Goal: Transaction & Acquisition: Purchase product/service

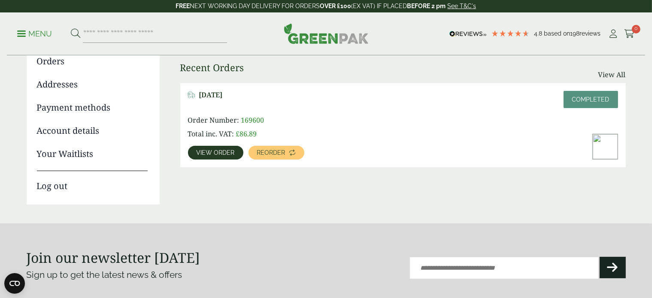
scroll to position [43, 0]
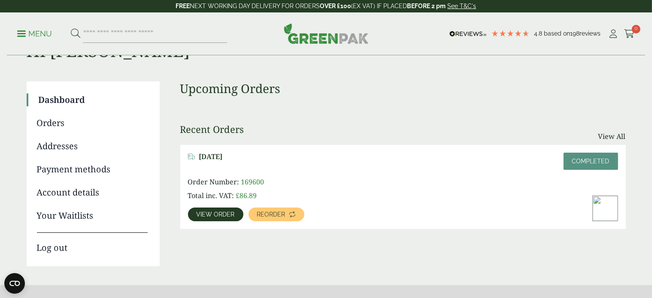
click at [275, 217] on span "Reorder" at bounding box center [271, 214] width 28 height 6
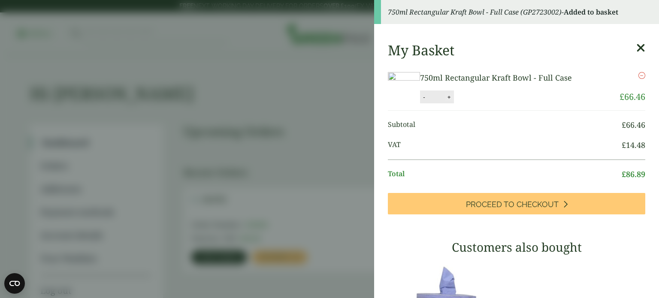
click at [453, 101] on button "+" at bounding box center [449, 97] width 9 height 7
click at [493, 111] on li "750ml Rectangular Kraft Bowl - Full Case 750ml Rectangular Kraft Bowl - Full Ca…" at bounding box center [516, 87] width 257 height 45
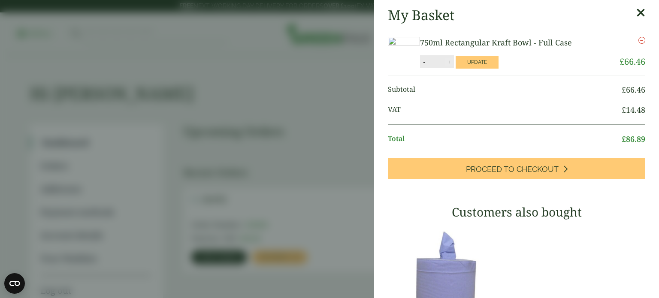
click at [453, 66] on button "+" at bounding box center [449, 61] width 9 height 7
type input "*"
click at [498, 69] on button "Update" at bounding box center [477, 62] width 43 height 13
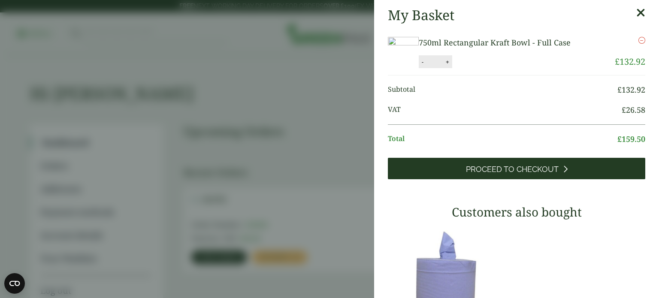
click at [523, 179] on link "Proceed to Checkout" at bounding box center [516, 168] width 257 height 21
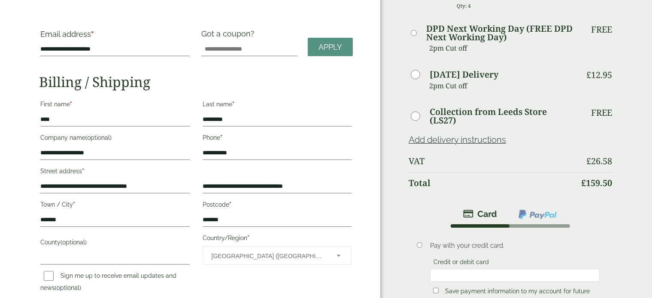
scroll to position [129, 0]
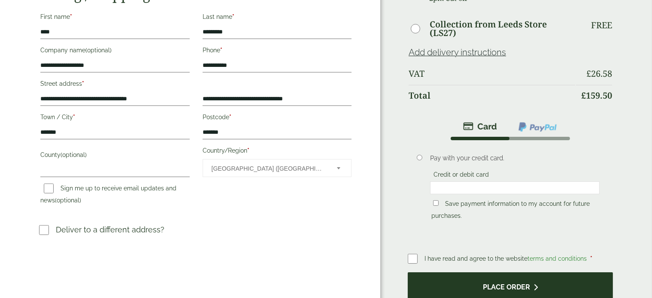
click at [511, 284] on button "Place order" at bounding box center [510, 286] width 205 height 28
